Goal: Transaction & Acquisition: Purchase product/service

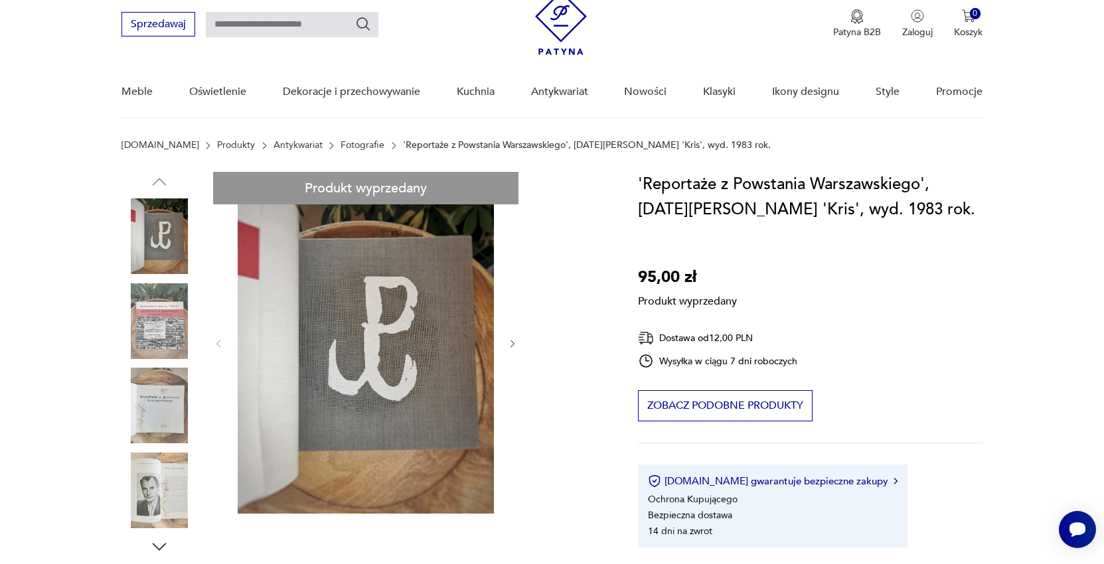
scroll to position [50, 0]
